Goal: Transaction & Acquisition: Purchase product/service

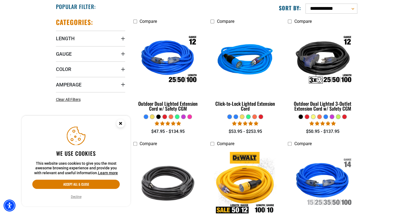
scroll to position [163, 0]
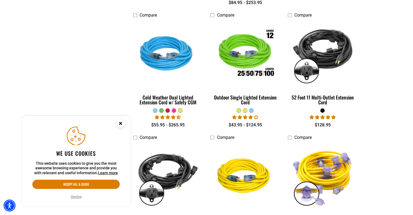
scroll to position [408, 0]
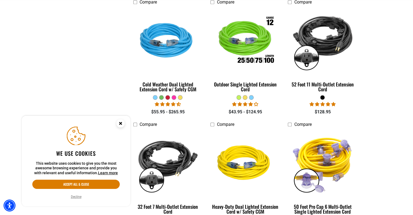
click at [120, 123] on icon "Close this option" at bounding box center [121, 123] width 2 height 2
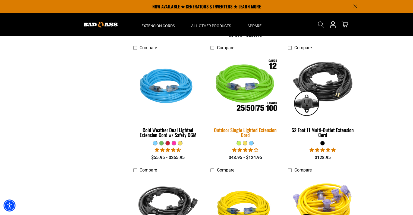
scroll to position [326, 0]
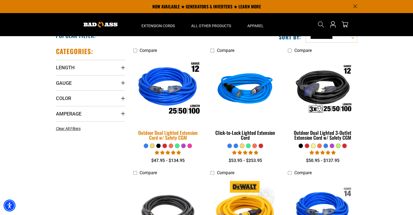
scroll to position [109, 0]
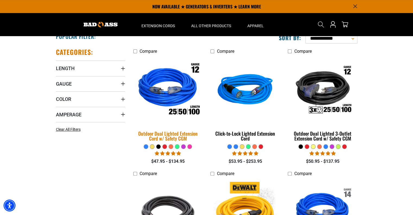
click at [177, 87] on img at bounding box center [168, 91] width 76 height 70
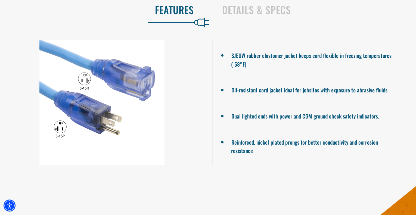
scroll to position [462, 0]
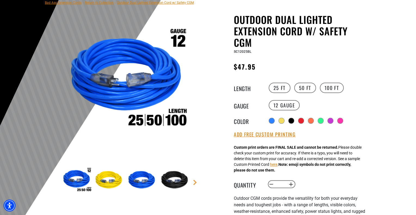
scroll to position [54, 0]
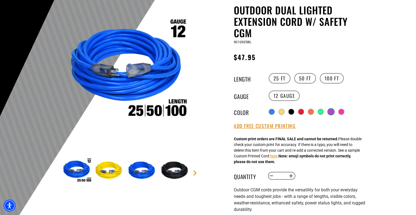
click at [333, 111] on div at bounding box center [330, 111] width 5 height 5
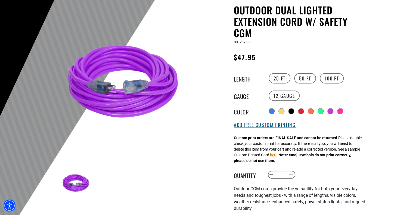
click at [275, 125] on button "Add Free Custom Printing" at bounding box center [265, 125] width 62 height 6
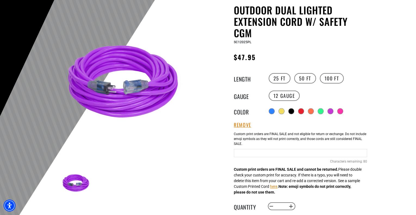
click at [307, 154] on input "text" at bounding box center [300, 153] width 133 height 8
type input "**********"
click at [389, 145] on div at bounding box center [208, 115] width 416 height 266
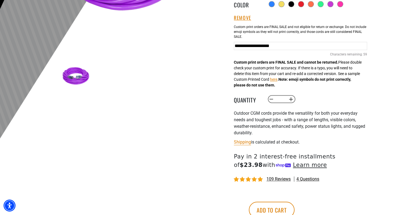
scroll to position [163, 0]
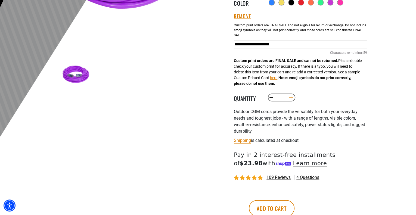
click at [290, 99] on button "Increase quantity for Outdoor Dual Lighted Extension Cord w/ Safety CGM" at bounding box center [291, 97] width 8 height 9
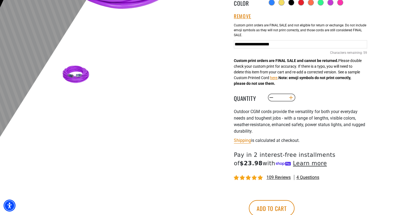
click at [290, 99] on button "Increase quantity for Outdoor Dual Lighted Extension Cord w/ Safety CGM" at bounding box center [291, 97] width 8 height 9
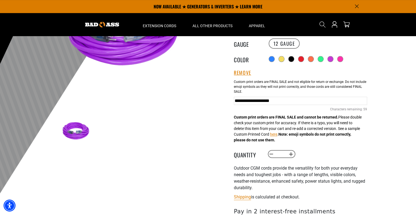
scroll to position [82, 0]
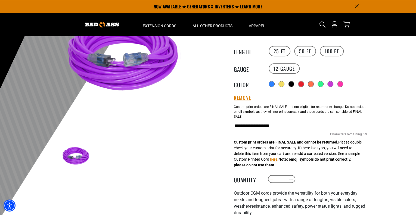
click at [270, 180] on button "Decrease quantity for Outdoor Dual Lighted Extension Cord w/ Safety CGM" at bounding box center [271, 178] width 8 height 9
type input "*"
click at [333, 51] on label "100 FT" at bounding box center [332, 51] width 24 height 10
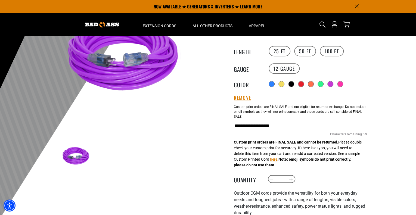
click at [388, 154] on div at bounding box center [208, 87] width 416 height 266
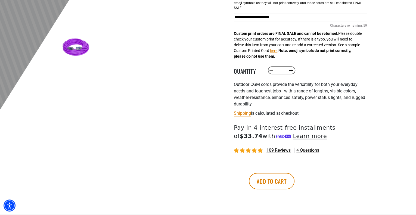
scroll to position [245, 0]
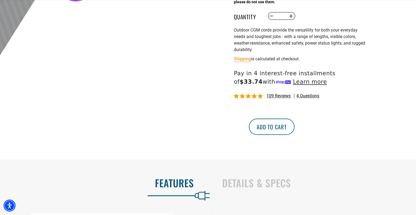
click at [294, 129] on button "Add to cart" at bounding box center [272, 126] width 46 height 16
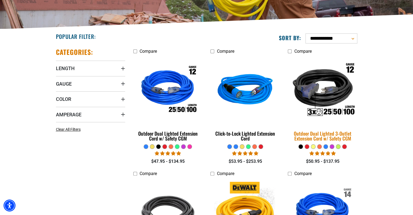
click at [325, 90] on img at bounding box center [323, 91] width 76 height 70
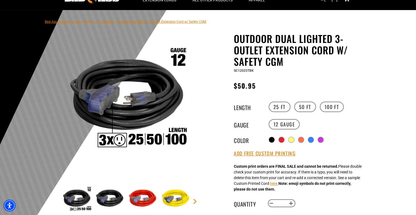
scroll to position [27, 0]
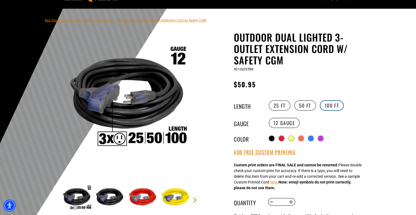
click at [341, 104] on label "100 FT" at bounding box center [332, 105] width 24 height 10
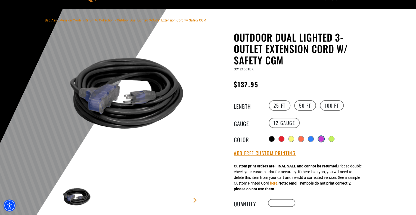
click at [324, 138] on div at bounding box center [320, 138] width 5 height 5
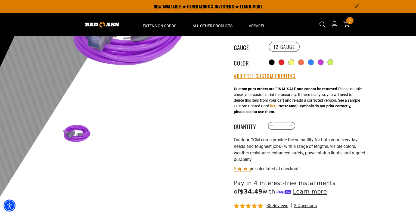
scroll to position [82, 0]
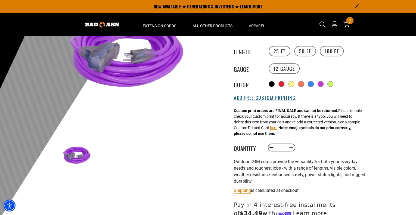
click at [261, 97] on button "Add Free Custom Printing" at bounding box center [265, 98] width 62 height 6
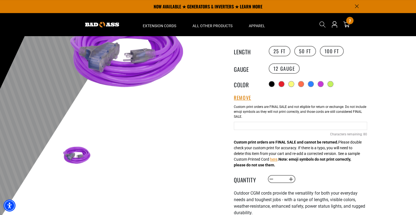
click at [267, 125] on input "text" at bounding box center [300, 126] width 133 height 8
type input "**********"
click at [390, 131] on div at bounding box center [208, 87] width 416 height 266
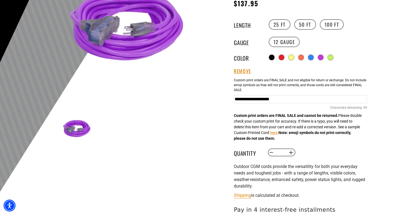
scroll to position [109, 0]
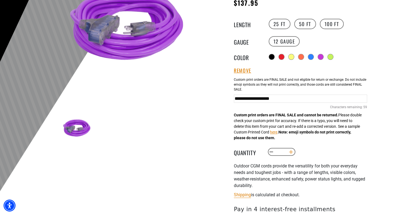
click at [291, 152] on button "Increase quantity for Outdoor Dual Lighted 3-Outlet Extension Cord w/ Safety CGM" at bounding box center [291, 151] width 8 height 9
type input "*"
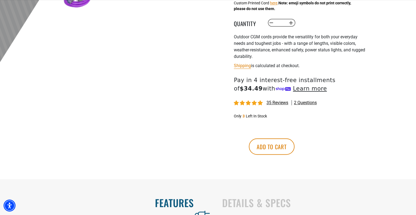
scroll to position [272, 0]
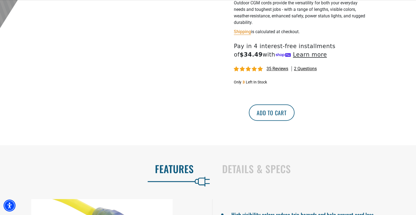
click at [294, 114] on button "Add to cart" at bounding box center [272, 112] width 46 height 16
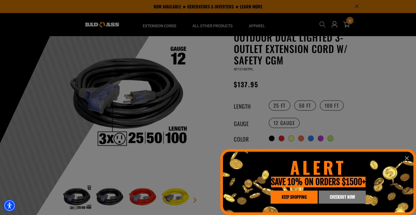
click at [407, 157] on icon "information" at bounding box center [406, 158] width 7 height 7
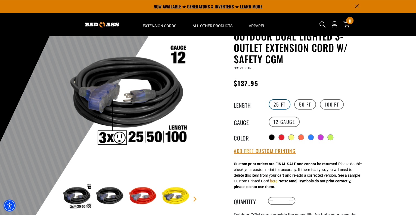
scroll to position [27, 0]
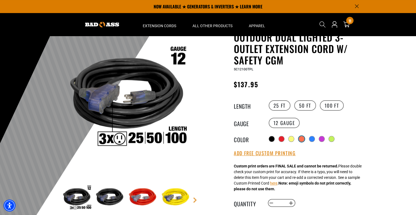
click at [301, 136] on div at bounding box center [301, 138] width 5 height 5
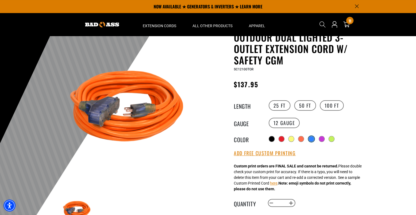
click at [311, 136] on div at bounding box center [310, 138] width 5 height 5
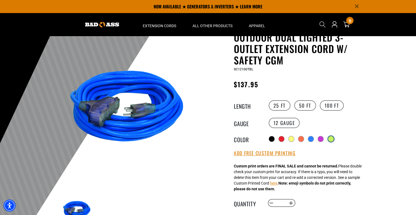
click at [332, 137] on div at bounding box center [330, 138] width 5 height 5
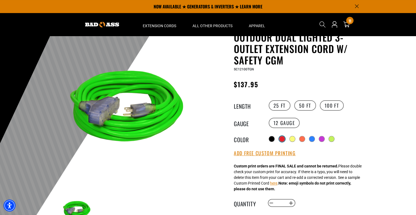
click at [283, 138] on div at bounding box center [281, 138] width 5 height 5
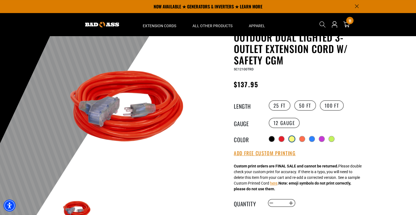
click at [292, 137] on div at bounding box center [291, 138] width 5 height 5
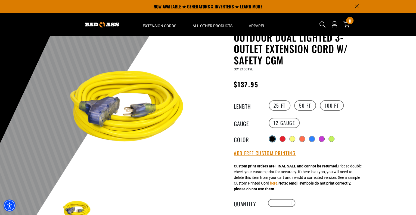
click at [273, 136] on div at bounding box center [271, 138] width 5 height 5
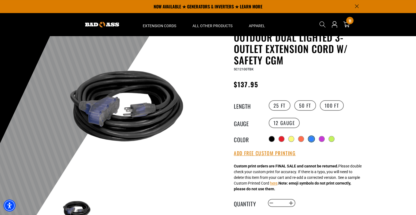
click at [309, 138] on label "Radio button" at bounding box center [311, 138] width 7 height 7
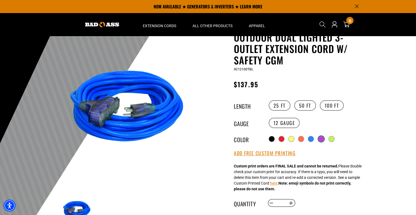
click at [320, 137] on div at bounding box center [320, 138] width 5 height 5
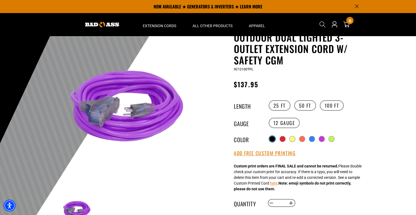
click at [272, 137] on div at bounding box center [271, 138] width 5 height 5
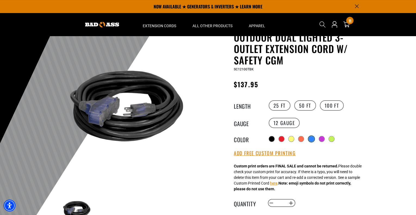
click at [314, 138] on div at bounding box center [310, 138] width 5 height 5
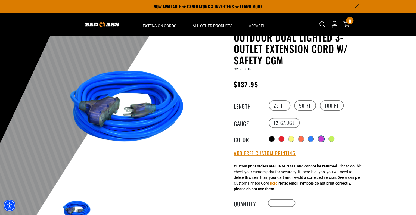
click at [320, 137] on div at bounding box center [320, 138] width 5 height 5
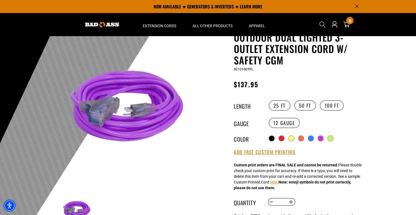
click at [381, 132] on div at bounding box center [208, 142] width 416 height 266
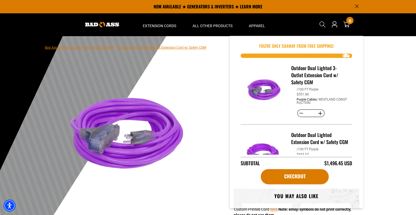
click at [395, 158] on div at bounding box center [208, 169] width 416 height 266
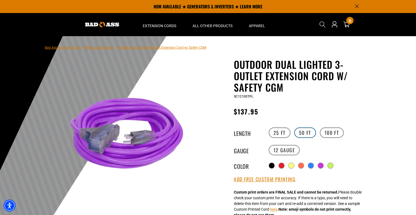
click at [305, 132] on label "50 FT" at bounding box center [305, 132] width 22 height 10
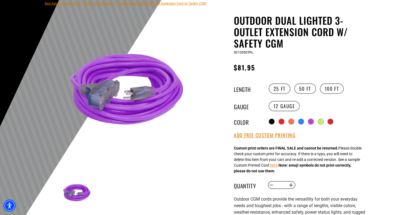
scroll to position [82, 0]
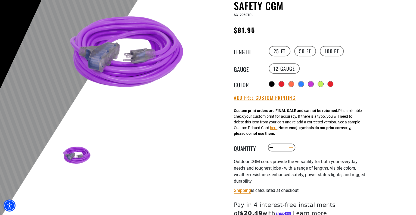
click at [289, 148] on button "Increase quantity for Outdoor Dual Lighted 3-Outlet Extension Cord w/ Safety CGM" at bounding box center [291, 147] width 8 height 9
type input "*"
click at [264, 100] on button "Add Free Custom Printing" at bounding box center [265, 98] width 62 height 6
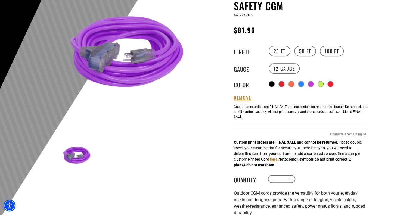
click at [270, 127] on input "text" at bounding box center [300, 126] width 133 height 8
type input "**********"
click at [379, 132] on div at bounding box center [208, 87] width 416 height 266
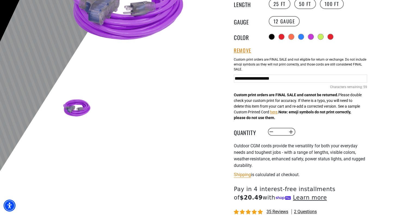
scroll to position [217, 0]
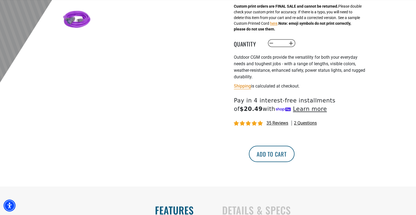
click at [294, 155] on button "Add to cart" at bounding box center [272, 154] width 46 height 16
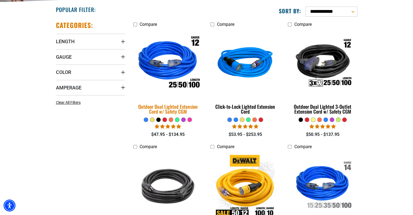
scroll to position [136, 0]
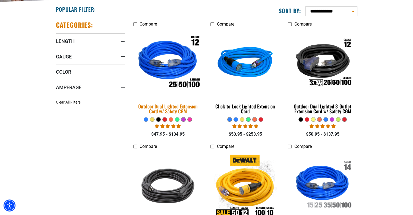
click at [160, 57] on img at bounding box center [168, 64] width 76 height 70
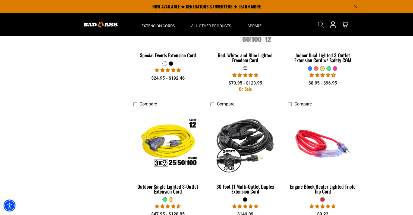
scroll to position [707, 0]
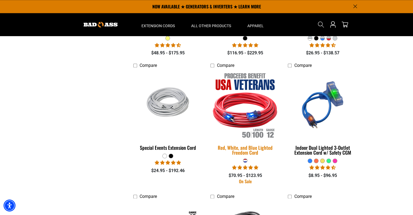
click at [242, 93] on img at bounding box center [245, 105] width 76 height 70
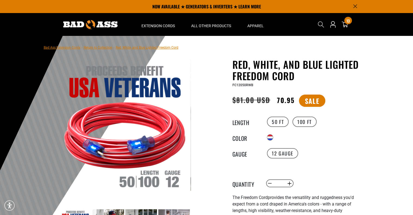
click at [334, 153] on div "12 Gauge" at bounding box center [316, 153] width 100 height 12
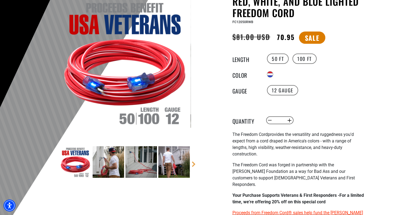
scroll to position [82, 0]
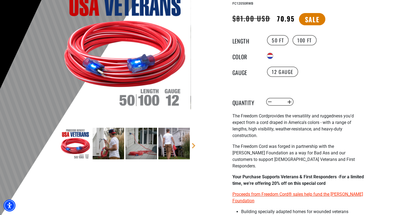
click at [103, 147] on img at bounding box center [109, 144] width 32 height 32
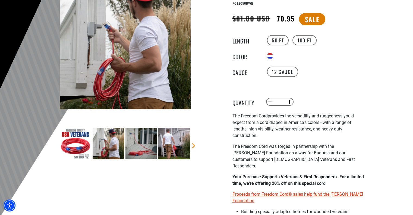
click at [126, 149] on img at bounding box center [142, 144] width 32 height 32
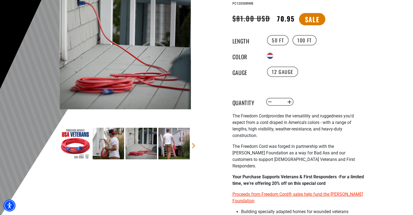
click at [178, 157] on img at bounding box center [174, 144] width 32 height 32
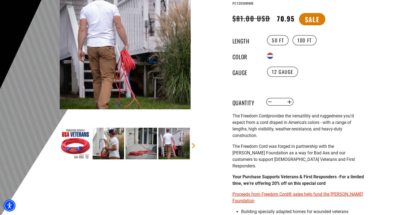
click at [66, 145] on img at bounding box center [76, 144] width 32 height 32
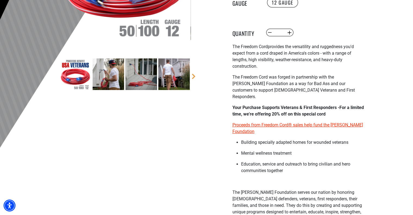
scroll to position [217, 0]
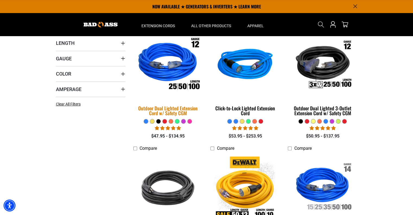
scroll to position [109, 0]
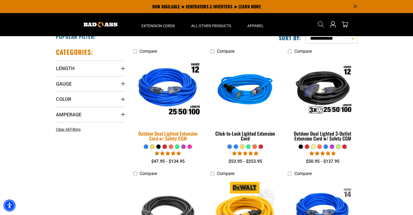
click at [161, 89] on img at bounding box center [168, 91] width 76 height 70
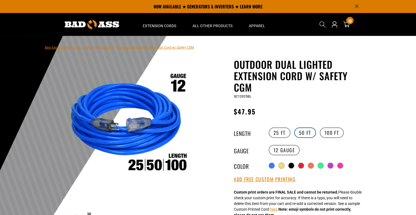
click at [301, 132] on label "50 FT" at bounding box center [305, 132] width 22 height 10
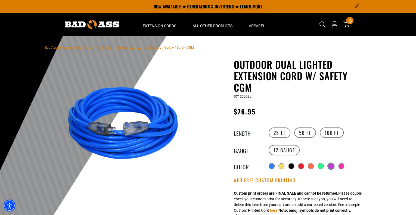
click at [333, 165] on div at bounding box center [330, 165] width 5 height 5
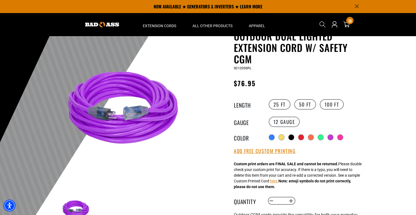
scroll to position [27, 0]
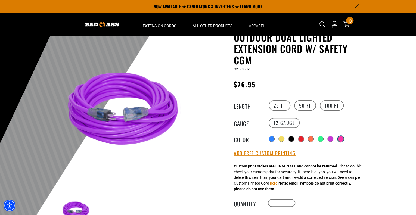
click at [343, 137] on div at bounding box center [340, 138] width 5 height 5
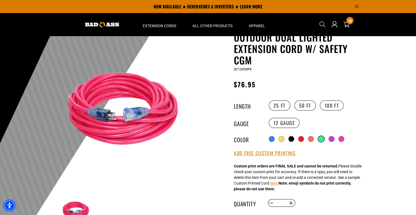
click at [319, 139] on div at bounding box center [320, 138] width 5 height 5
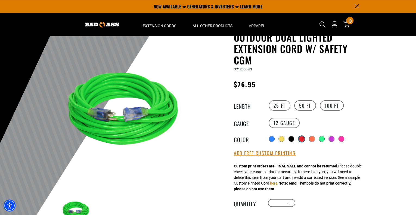
click at [301, 138] on div at bounding box center [301, 138] width 5 height 5
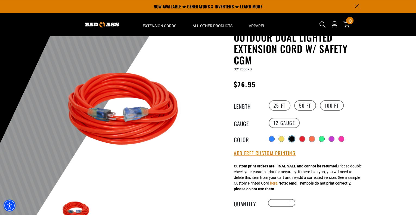
click at [289, 139] on div at bounding box center [292, 139] width 6 height 6
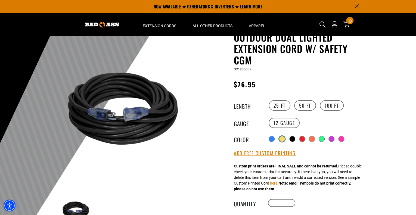
click at [280, 139] on div at bounding box center [281, 138] width 5 height 5
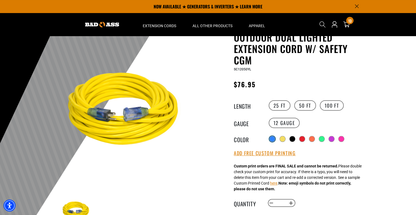
click at [273, 138] on div at bounding box center [271, 138] width 5 height 5
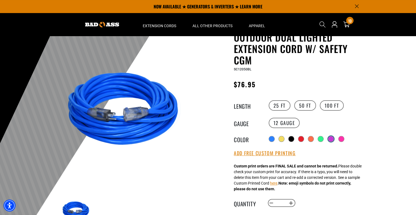
click at [331, 138] on div at bounding box center [330, 138] width 5 height 5
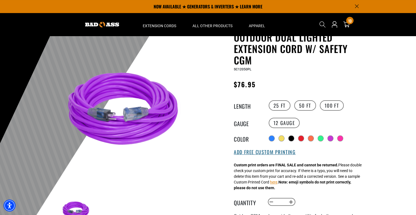
click at [243, 154] on button "Add Free Custom Printing" at bounding box center [265, 152] width 62 height 6
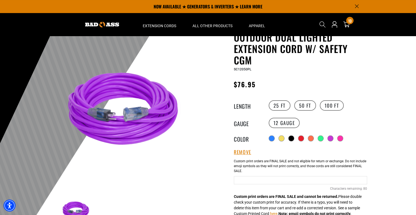
click at [277, 180] on input "text" at bounding box center [300, 180] width 133 height 8
type input "**********"
click at [367, 144] on div "Outdoor Dual Lighted Extension Cord w/ Safety CGM Outdoor Dual Lighted Extensio…" at bounding box center [300, 200] width 133 height 337
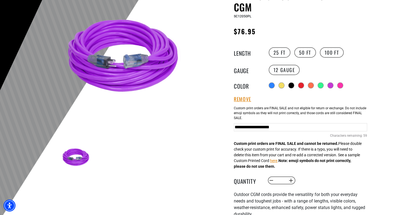
scroll to position [82, 0]
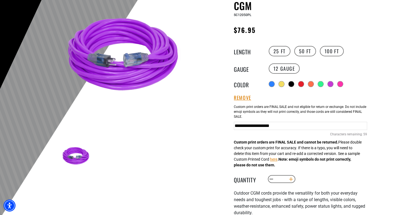
click at [291, 180] on button "Increase quantity for Outdoor Dual Lighted Extension Cord w/ Safety CGM" at bounding box center [291, 178] width 8 height 9
type input "*"
click at [391, 132] on div at bounding box center [208, 87] width 416 height 266
click at [373, 103] on div at bounding box center [208, 87] width 416 height 266
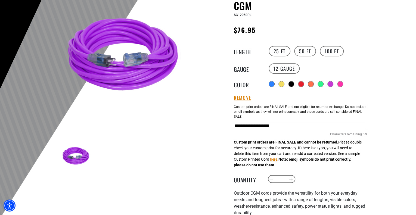
click at [389, 150] on div at bounding box center [208, 87] width 416 height 266
click at [379, 146] on div at bounding box center [208, 87] width 416 height 266
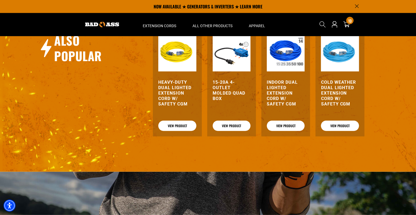
scroll to position [652, 0]
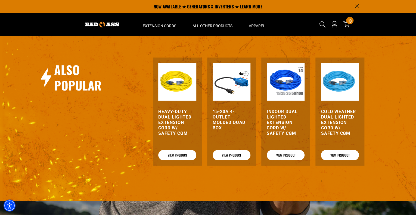
click at [222, 117] on h3 "15-20A 4-Outlet Molded Quad Box" at bounding box center [232, 120] width 38 height 22
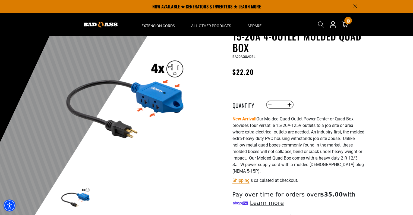
scroll to position [27, 0]
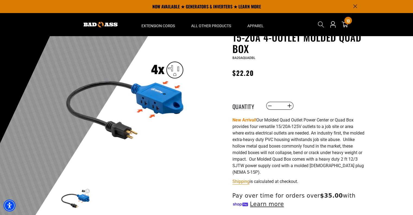
click at [371, 126] on div at bounding box center [206, 142] width 413 height 266
click at [372, 125] on div at bounding box center [206, 142] width 413 height 266
click at [378, 137] on div at bounding box center [206, 142] width 413 height 266
click at [371, 135] on div at bounding box center [206, 142] width 413 height 266
click at [373, 131] on div at bounding box center [206, 142] width 413 height 266
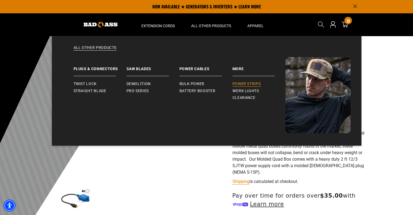
click at [247, 85] on span "Power Strips" at bounding box center [247, 84] width 29 height 5
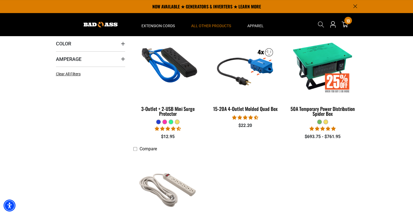
scroll to position [82, 0]
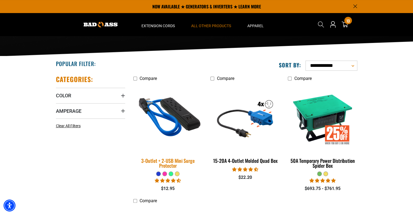
click at [166, 120] on img at bounding box center [168, 118] width 76 height 70
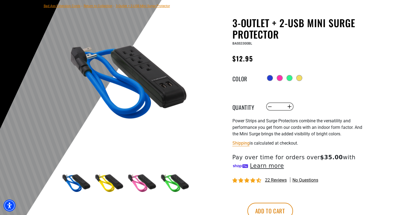
scroll to position [54, 0]
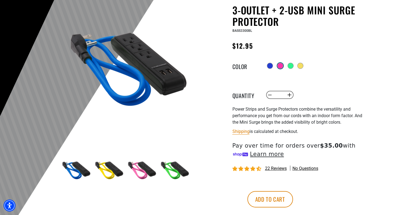
click at [279, 66] on div at bounding box center [280, 66] width 6 height 6
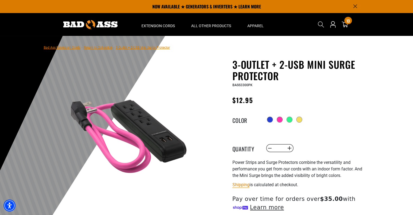
drag, startPoint x: 371, startPoint y: 131, endPoint x: 370, endPoint y: 128, distance: 3.2
click at [371, 131] on div at bounding box center [206, 169] width 413 height 266
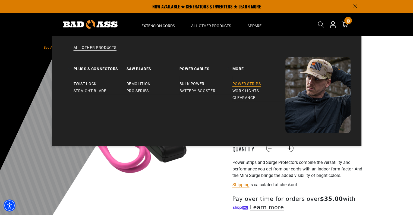
click at [239, 84] on span "Power Strips" at bounding box center [247, 84] width 29 height 5
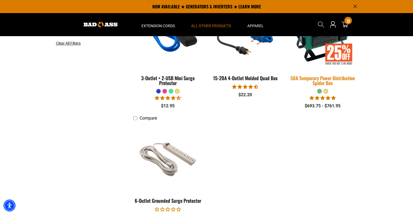
scroll to position [54, 0]
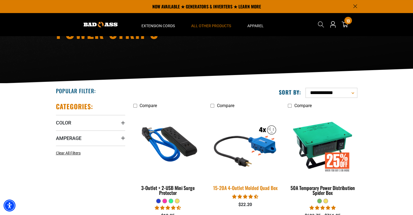
click at [251, 138] on img at bounding box center [245, 145] width 76 height 70
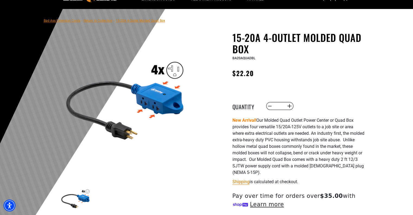
scroll to position [27, 0]
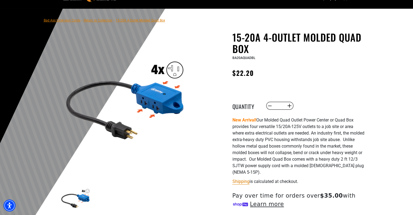
click at [389, 117] on div at bounding box center [206, 142] width 413 height 266
click at [393, 106] on div at bounding box center [206, 142] width 413 height 266
click at [290, 106] on button "Increase quantity for 15-20A 4-Outlet Molded Quad Box" at bounding box center [289, 105] width 8 height 9
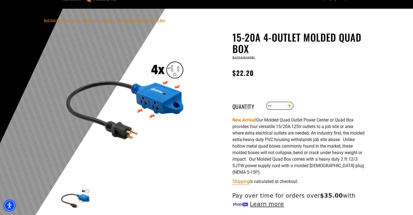
click at [290, 106] on button "Increase quantity for 15-20A 4-Outlet Molded Quad Box" at bounding box center [289, 105] width 8 height 9
click at [289, 105] on button "Increase quantity for 15-20A 4-Outlet Molded Quad Box" at bounding box center [289, 105] width 8 height 9
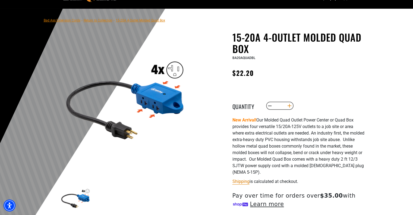
click at [289, 105] on button "Increase quantity for 15-20A 4-Outlet Molded Quad Box" at bounding box center [289, 105] width 8 height 9
type input "**"
click at [355, 104] on div "Decrease quantity for 15-20A 4-Outlet Molded Quad Box ** Increase quantity for …" at bounding box center [321, 105] width 111 height 9
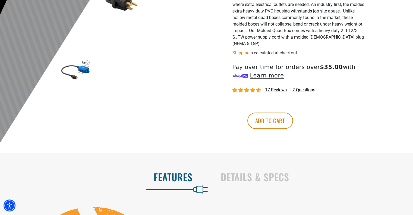
scroll to position [163, 0]
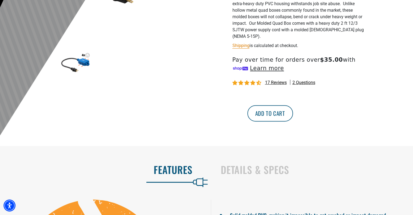
click at [293, 115] on button "Add to cart" at bounding box center [271, 113] width 46 height 16
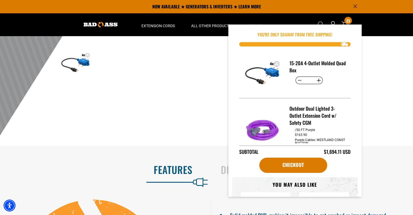
click at [384, 104] on div at bounding box center [206, 6] width 413 height 266
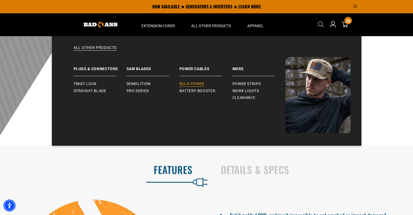
click at [201, 83] on span "Bulk Power" at bounding box center [192, 84] width 25 height 5
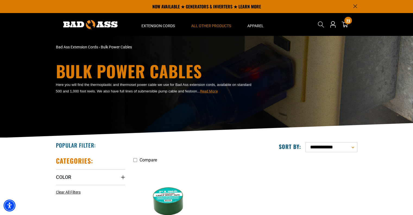
click at [277, 20] on nav "Home Extension Cords All Extension Cords General Purpose Outdoor All Other Prod…" at bounding box center [204, 24] width 151 height 23
click at [355, 6] on icon "Announcement" at bounding box center [356, 7] width 4 height 4
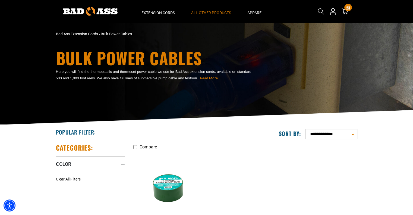
click at [397, 172] on section "**********" at bounding box center [206, 197] width 413 height 145
click at [288, 175] on ul "Compare Cable Wrap Tape 1 review No questions $2.90 - $11.46" at bounding box center [245, 201] width 232 height 117
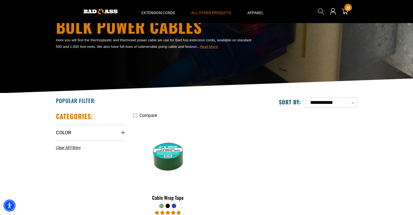
scroll to position [27, 0]
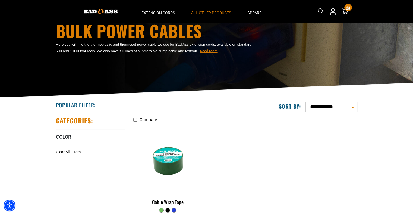
click at [359, 163] on ul "Compare Cable Wrap Tape 1 review No questions $2.90 - $11.46" at bounding box center [245, 174] width 232 height 117
click at [358, 148] on ul "Compare Cable Wrap Tape 1 review No questions $2.90 - $11.46" at bounding box center [245, 174] width 232 height 117
click at [353, 144] on ul "Compare Cable Wrap Tape 1 review No questions $2.90 - $11.46" at bounding box center [245, 174] width 232 height 117
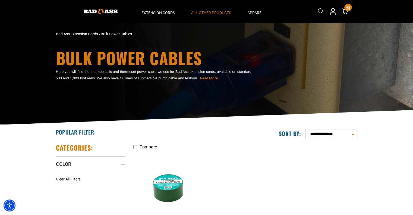
scroll to position [0, 0]
click at [380, 148] on section "**********" at bounding box center [206, 197] width 413 height 145
click at [381, 127] on section "**********" at bounding box center [206, 197] width 413 height 145
click at [378, 147] on section "**********" at bounding box center [206, 197] width 413 height 145
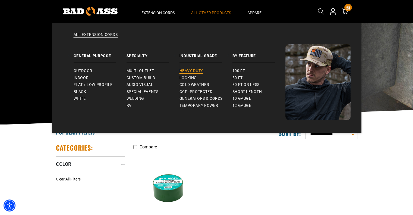
click at [202, 69] on span "Heavy-Duty" at bounding box center [192, 70] width 24 height 5
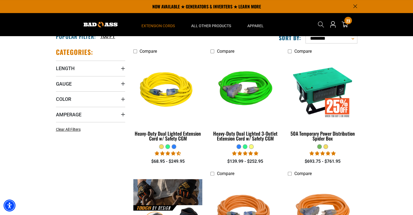
scroll to position [109, 0]
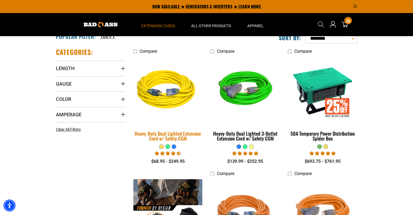
click at [165, 94] on img at bounding box center [168, 91] width 76 height 70
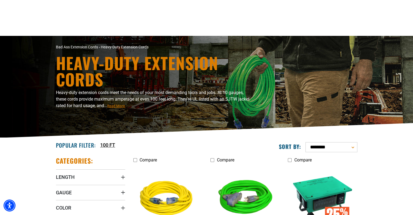
scroll to position [27, 0]
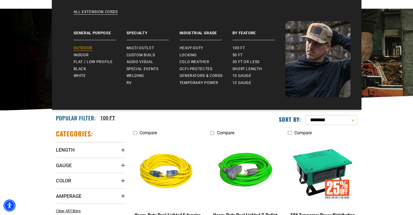
click at [87, 49] on span "Outdoor" at bounding box center [83, 48] width 19 height 5
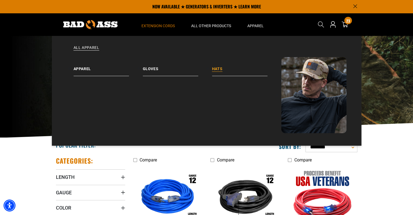
click at [220, 69] on link "Hats" at bounding box center [246, 66] width 69 height 19
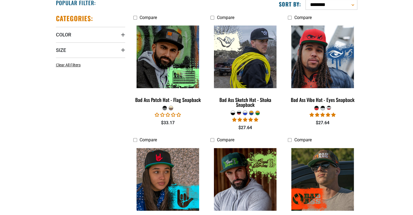
scroll to position [163, 0]
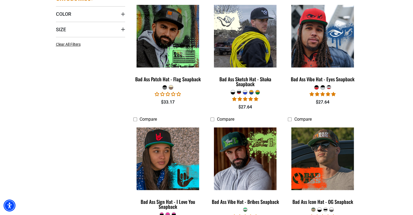
click at [170, 88] on div at bounding box center [171, 88] width 4 height 2
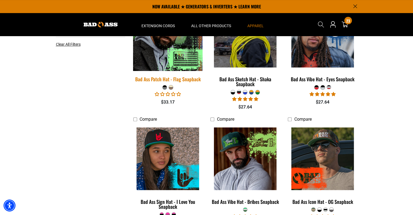
click at [158, 53] on img at bounding box center [168, 36] width 76 height 70
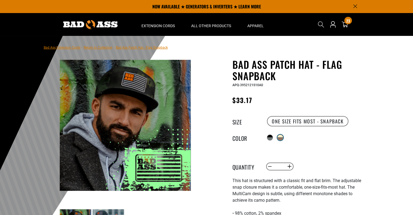
click at [279, 136] on div at bounding box center [280, 136] width 5 height 3
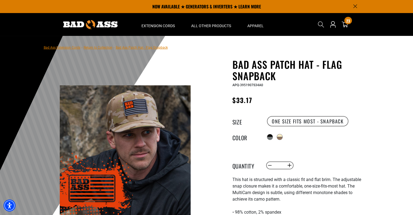
click at [383, 152] on div at bounding box center [206, 169] width 413 height 266
click at [209, 145] on div "Bad Ass Patch Hat - Flag Snapback Bad Ass Patch Hat - Flag Snapback APQ-3951907…" at bounding box center [288, 207] width 163 height 296
click at [387, 142] on div at bounding box center [206, 169] width 413 height 266
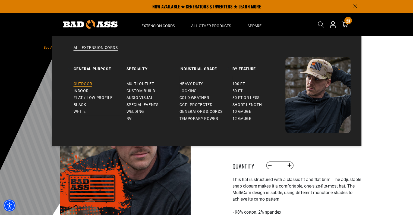
click at [80, 85] on span "Outdoor" at bounding box center [83, 84] width 19 height 5
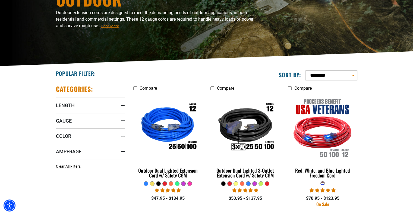
scroll to position [163, 0]
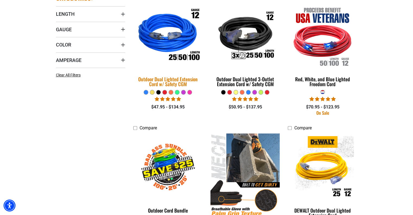
click at [177, 36] on img at bounding box center [168, 36] width 76 height 70
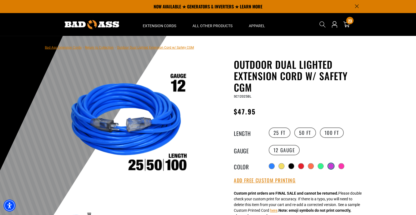
click at [330, 167] on div at bounding box center [330, 165] width 5 height 5
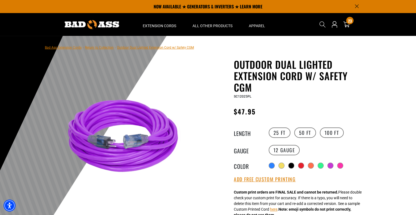
click at [374, 131] on div at bounding box center [208, 169] width 416 height 266
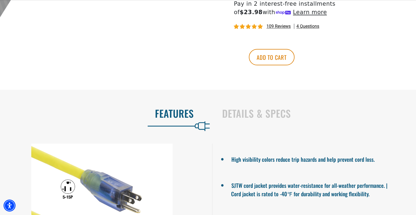
scroll to position [299, 0]
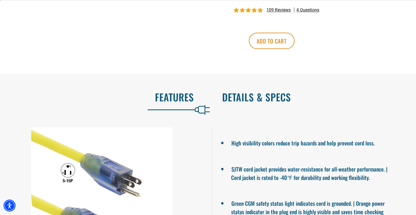
click at [272, 98] on h2 "Details & Specs" at bounding box center [313, 96] width 182 height 11
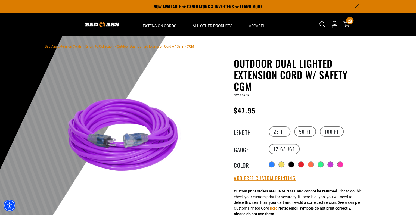
scroll to position [0, 0]
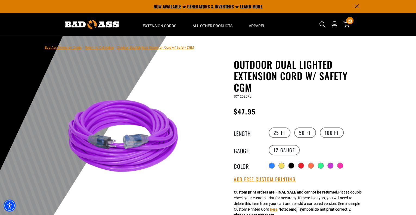
click at [379, 130] on div at bounding box center [208, 169] width 416 height 266
click at [382, 113] on div at bounding box center [208, 169] width 416 height 266
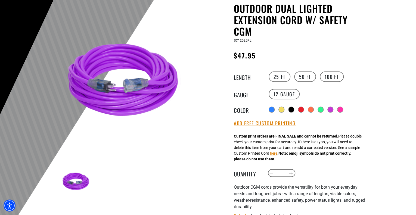
scroll to position [82, 0]
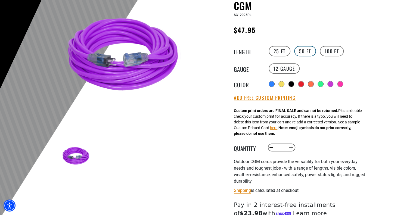
click at [302, 51] on label "50 FT" at bounding box center [305, 51] width 22 height 10
click at [287, 99] on button "Add Free Custom Printing" at bounding box center [265, 98] width 62 height 6
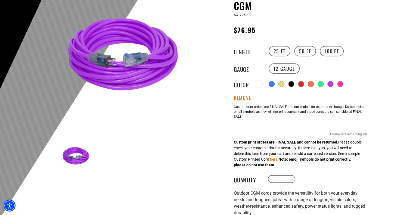
click at [270, 123] on input "text" at bounding box center [300, 126] width 133 height 8
type input "**********"
click at [292, 178] on button "Increase quantity for Outdoor Dual Lighted Extension Cord w/ Safety CGM" at bounding box center [291, 178] width 8 height 9
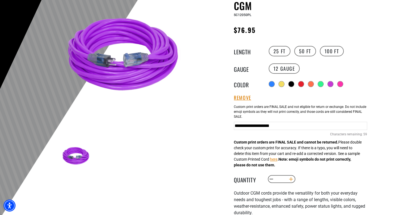
click at [292, 178] on button "Increase quantity for Outdoor Dual Lighted Extension Cord w/ Safety CGM" at bounding box center [291, 178] width 8 height 9
click at [273, 180] on button "Decrease quantity for Outdoor Dual Lighted Extension Cord w/ Safety CGM" at bounding box center [271, 178] width 8 height 9
type input "*"
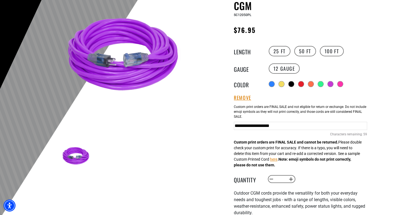
click at [389, 137] on div at bounding box center [208, 87] width 416 height 266
click at [340, 126] on input "**********" at bounding box center [300, 126] width 133 height 8
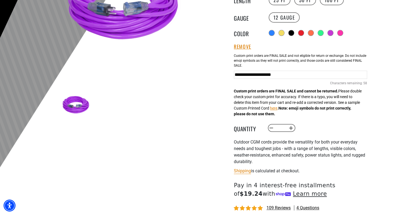
scroll to position [190, 0]
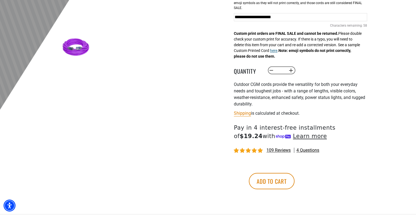
type input "**********"
click at [277, 51] on button "here" at bounding box center [273, 51] width 7 height 6
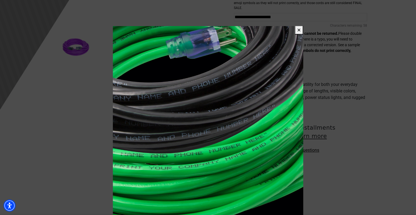
click at [383, 140] on span at bounding box center [208, 107] width 416 height 215
click at [388, 136] on span at bounding box center [208, 107] width 416 height 215
click at [299, 29] on button "✕" at bounding box center [299, 30] width 8 height 9
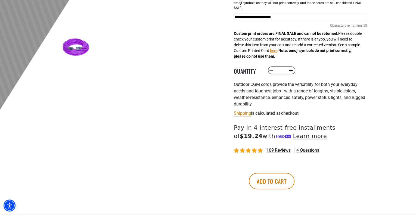
click at [376, 121] on div "Bad Ass Extension Cords › Return to Collection › Outdoor Dual Lighted Extension…" at bounding box center [208, 30] width 416 height 368
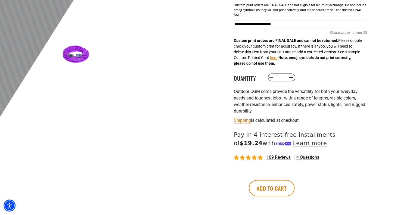
scroll to position [245, 0]
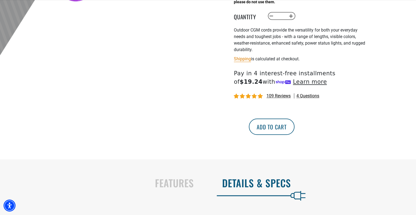
click at [294, 130] on button "Add to cart" at bounding box center [272, 126] width 46 height 16
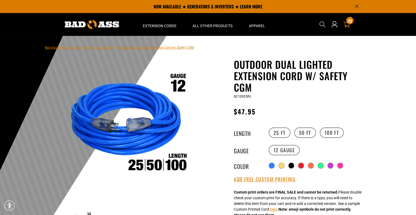
click at [344, 24] on icon at bounding box center [346, 24] width 7 height 7
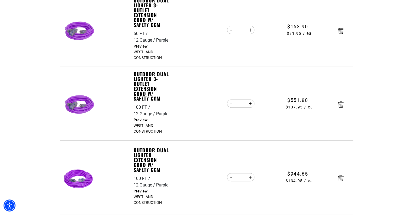
scroll to position [245, 0]
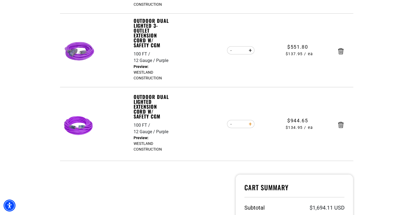
click at [250, 124] on button "Increase quantity for Outdoor Dual Lighted Extension Cord w/ Safety CGM" at bounding box center [250, 123] width 8 height 9
type input "*"
click at [250, 124] on form "Item Quantity Price 15-20A 4-Outlet Molded Quad Box 15-20A 4-Outlet Molded Quad…" at bounding box center [206, 4] width 293 height 313
click at [250, 125] on button "Increase quantity for Outdoor Dual Lighted Extension Cord w/ Safety CGM" at bounding box center [250, 123] width 8 height 9
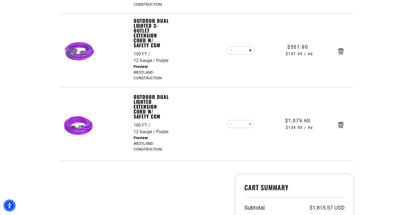
type input "*"
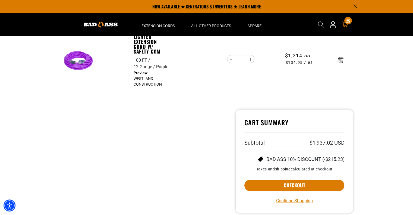
scroll to position [272, 0]
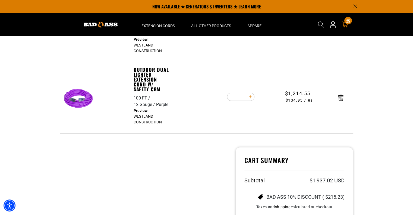
click at [250, 98] on button "Increase quantity for Outdoor Dual Lighted Extension Cord w/ Safety CGM" at bounding box center [250, 96] width 8 height 9
type input "**"
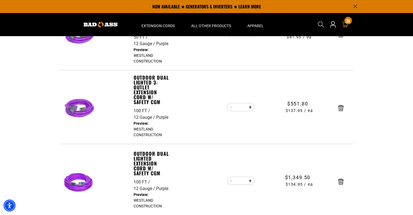
scroll to position [163, 0]
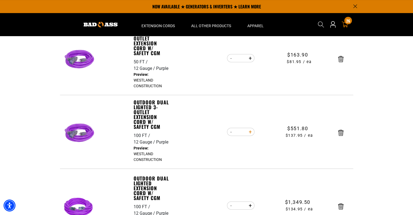
click at [249, 132] on button "Increase quantity for Outdoor Dual Lighted 3-Outlet Extension Cord w/ Safety CGM" at bounding box center [250, 131] width 8 height 9
type input "*"
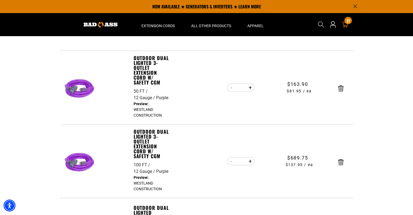
scroll to position [82, 0]
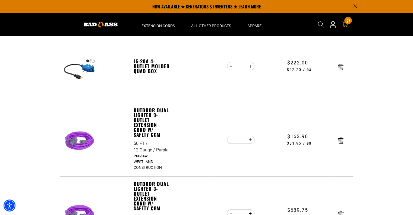
click at [385, 132] on section "Your cart Your cart is empty Continue Shopping Item Quantity Price ** 50 FT *" at bounding box center [206, 214] width 413 height 521
click at [402, 104] on section "Your cart Your cart is empty Continue Shopping Item Quantity Price ** 50 FT *" at bounding box center [206, 214] width 413 height 521
click at [391, 120] on section "Your cart Your cart is empty Continue Shopping Item Quantity Price ** 50 FT *" at bounding box center [206, 214] width 413 height 521
click at [379, 123] on section "Your cart Your cart is empty Continue Shopping Item Quantity Price ** 50 FT *" at bounding box center [206, 214] width 413 height 521
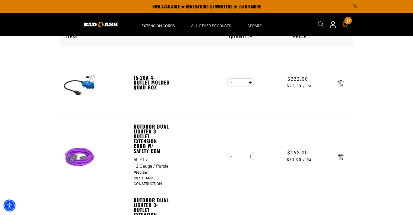
scroll to position [54, 0]
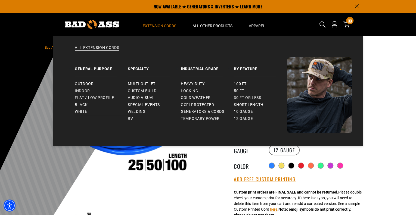
click at [158, 26] on span "Extension Cords" at bounding box center [159, 25] width 33 height 5
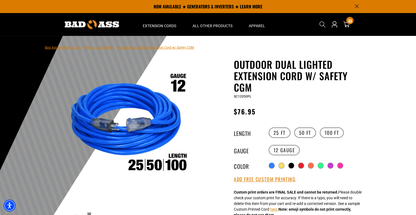
click at [91, 24] on img at bounding box center [92, 24] width 54 height 9
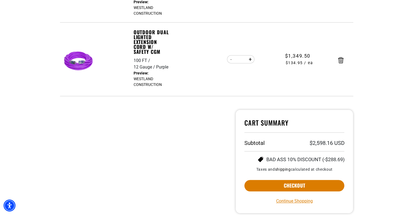
scroll to position [408, 0]
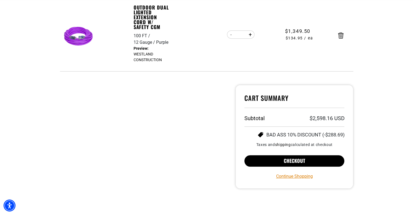
click at [308, 162] on button "Checkout" at bounding box center [295, 160] width 100 height 11
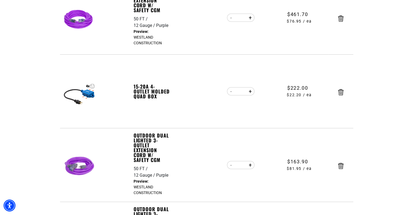
scroll to position [136, 0]
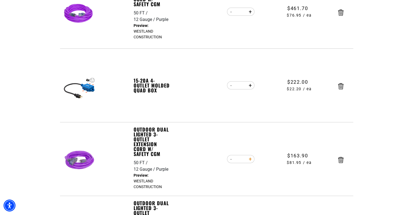
click at [249, 161] on button "Increase quantity for Outdoor Dual Lighted 3-Outlet Extension Cord w/ Safety CGM" at bounding box center [250, 158] width 8 height 9
type input "*"
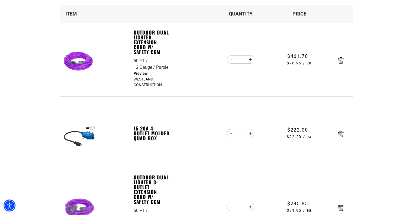
scroll to position [109, 0]
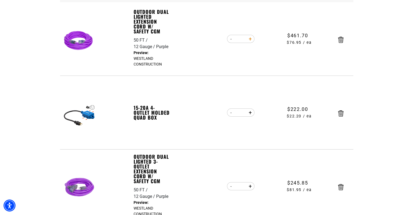
click at [249, 40] on button "Increase quantity for Outdoor Dual Lighted Extension Cord w/ Safety CGM" at bounding box center [250, 38] width 8 height 9
type input "*"
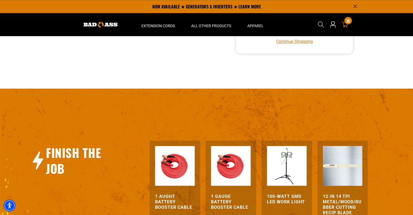
scroll to position [458, 0]
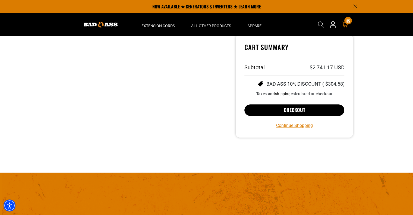
click at [305, 110] on button "Checkout" at bounding box center [295, 109] width 100 height 11
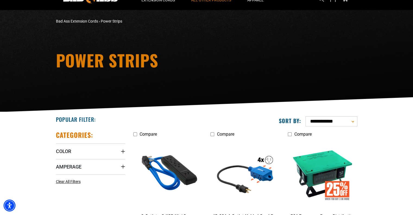
scroll to position [27, 0]
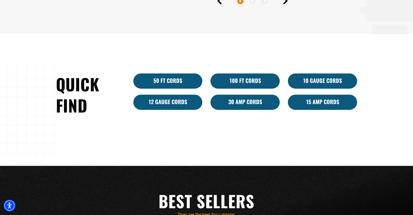
scroll to position [326, 0]
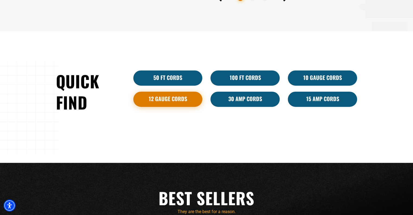
click at [165, 101] on link "12 Gauge Cords" at bounding box center [167, 99] width 69 height 15
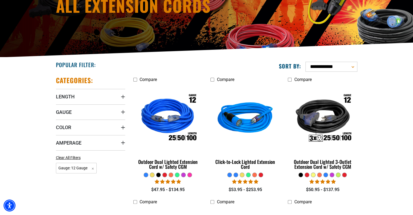
scroll to position [82, 0]
